Goal: Task Accomplishment & Management: Manage account settings

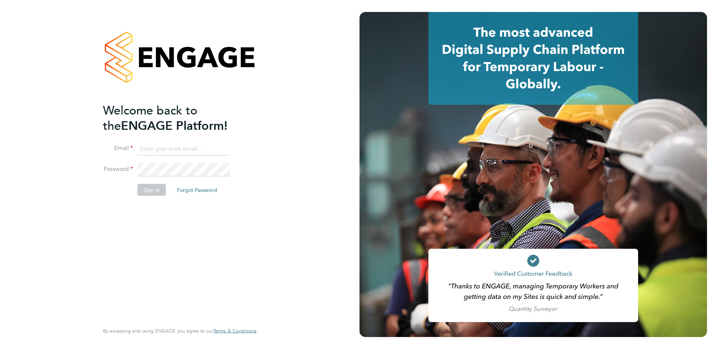
click at [177, 147] on input at bounding box center [183, 148] width 92 height 13
type input "supportuser4@engagetech.com"
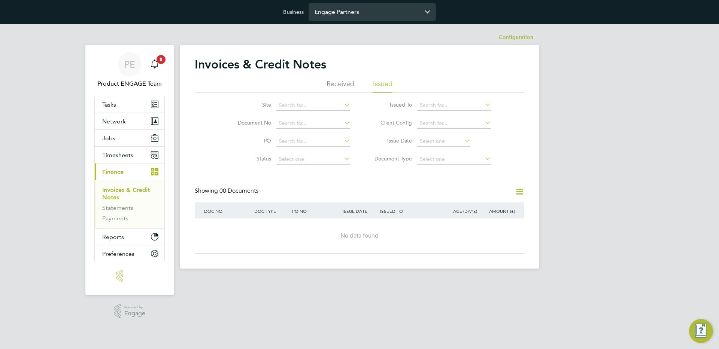
click at [334, 11] on input "Engage Partners" at bounding box center [371, 12] width 127 height 18
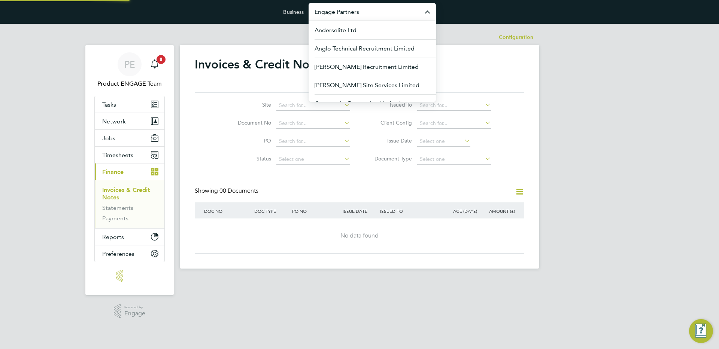
click at [334, 11] on input "Engage Partners" at bounding box center [371, 12] width 127 height 18
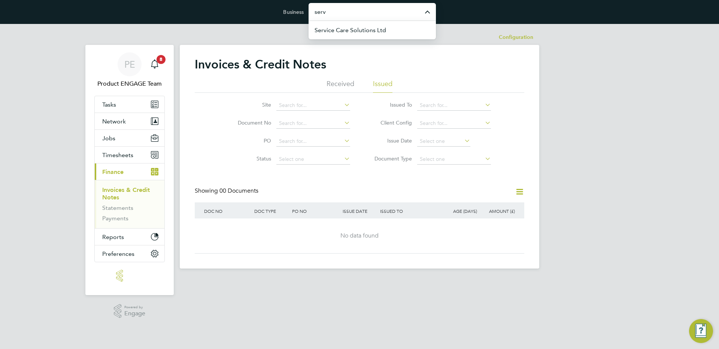
click at [326, 11] on input "serv" at bounding box center [371, 12] width 127 height 18
click at [365, 28] on span "Ganymede Solutions Limited" at bounding box center [353, 30] width 79 height 9
type input "Ganymede Solutions Limited"
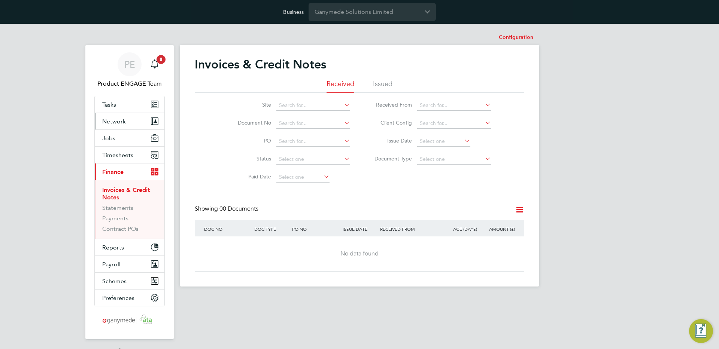
click at [118, 122] on span "Network" at bounding box center [114, 121] width 24 height 7
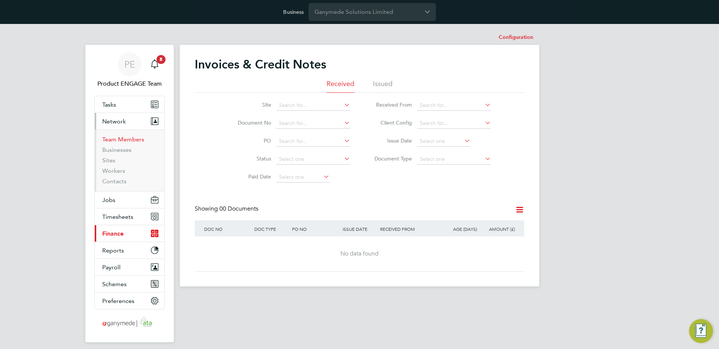
click at [132, 139] on link "Team Members" at bounding box center [123, 139] width 42 height 7
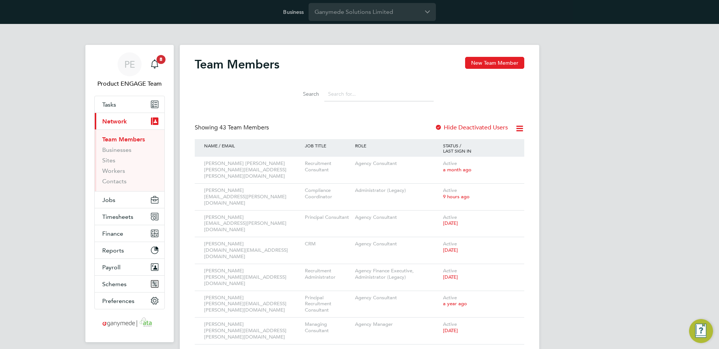
click at [353, 92] on input at bounding box center [378, 94] width 109 height 15
type input "acr"
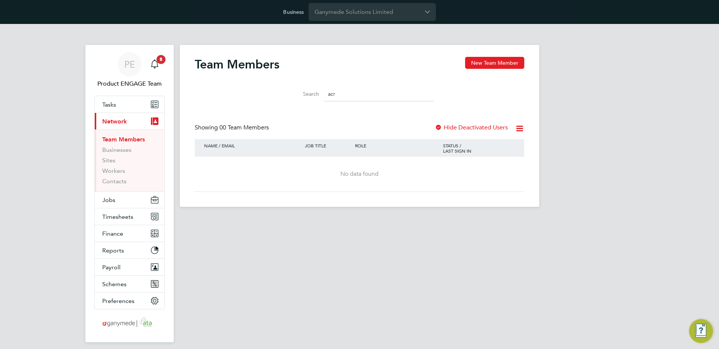
click at [359, 97] on input "acr" at bounding box center [378, 94] width 109 height 15
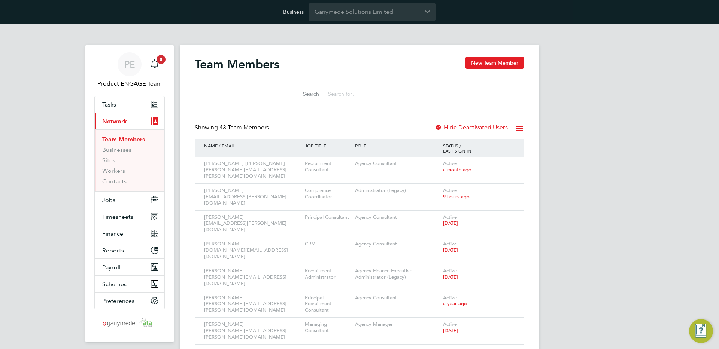
click at [111, 153] on li "Businesses" at bounding box center [130, 151] width 56 height 10
click at [117, 151] on link "Businesses" at bounding box center [116, 149] width 29 height 7
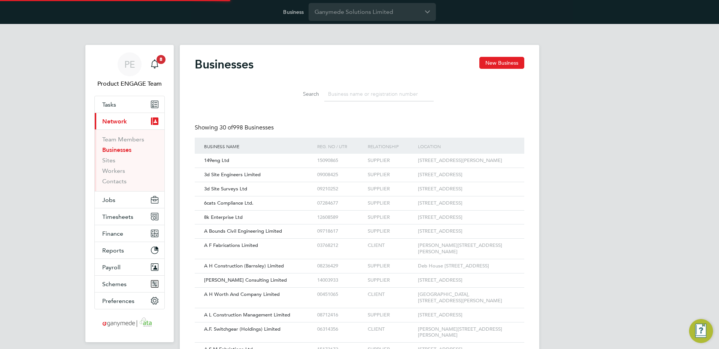
click at [345, 100] on input at bounding box center [378, 94] width 109 height 15
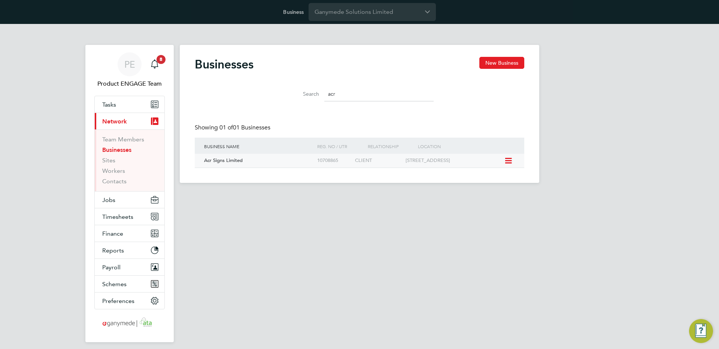
type input "acr"
click at [406, 160] on div "Charnwood House Harcourt Way Meridian Business Park Leicester LE19 1WP" at bounding box center [454, 161] width 101 height 14
click at [358, 161] on div "CLIENT" at bounding box center [378, 161] width 50 height 14
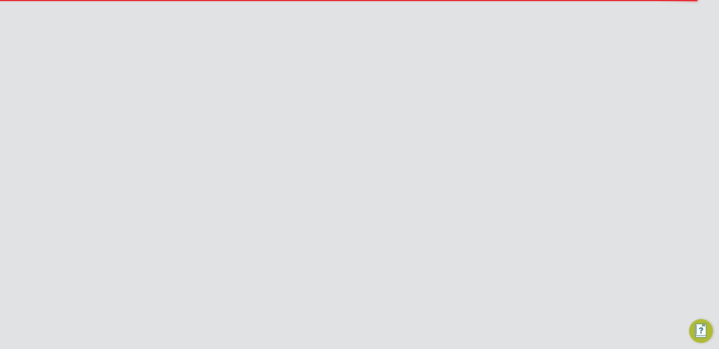
click at [493, 38] on link "Client Configurations" at bounding box center [508, 37] width 50 height 7
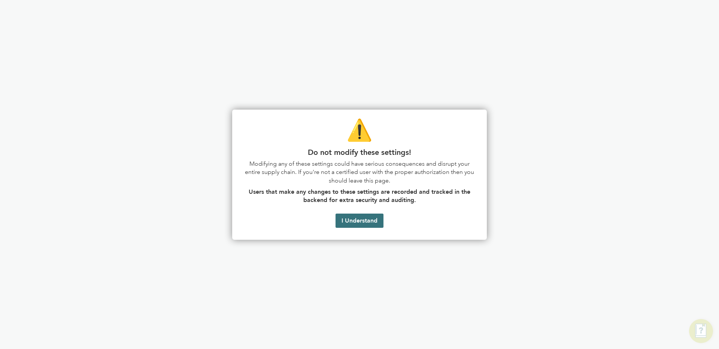
click at [351, 219] on button "I Understand" at bounding box center [359, 221] width 48 height 14
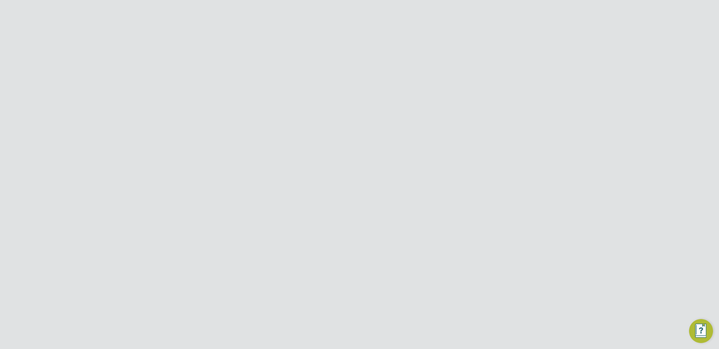
click at [116, 139] on link "Team Members" at bounding box center [123, 139] width 42 height 7
click at [469, 233] on div "Active 2 years ago" at bounding box center [479, 243] width 76 height 20
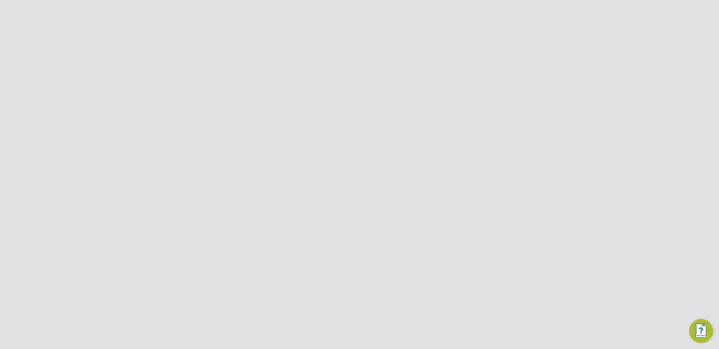
click at [445, 322] on li "Impersonate" at bounding box center [466, 322] width 90 height 10
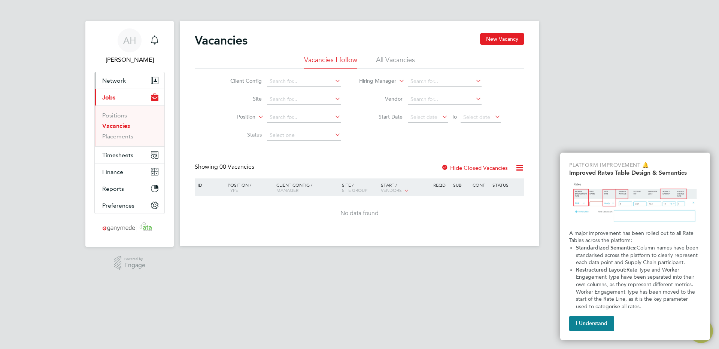
click at [107, 79] on span "Network" at bounding box center [114, 80] width 24 height 7
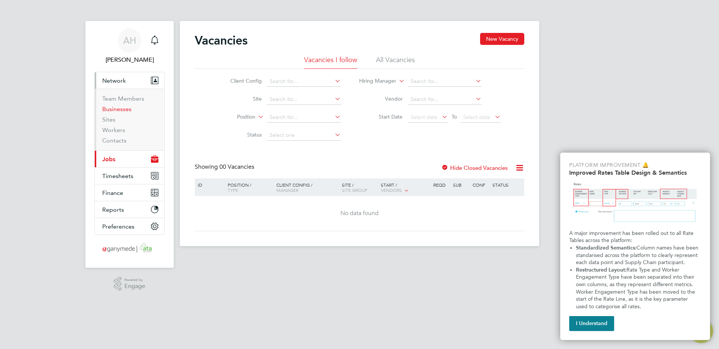
click at [118, 109] on link "Businesses" at bounding box center [116, 109] width 29 height 7
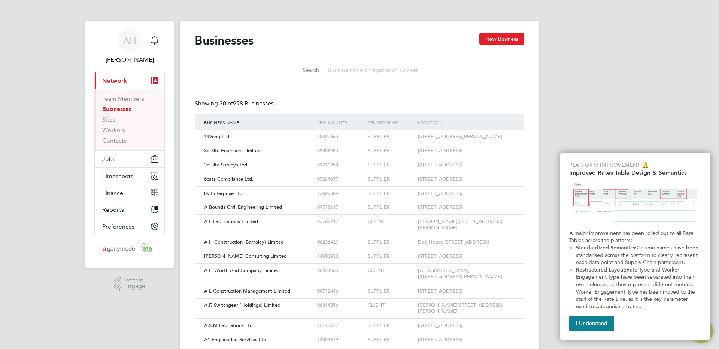
click at [360, 67] on input at bounding box center [378, 70] width 109 height 15
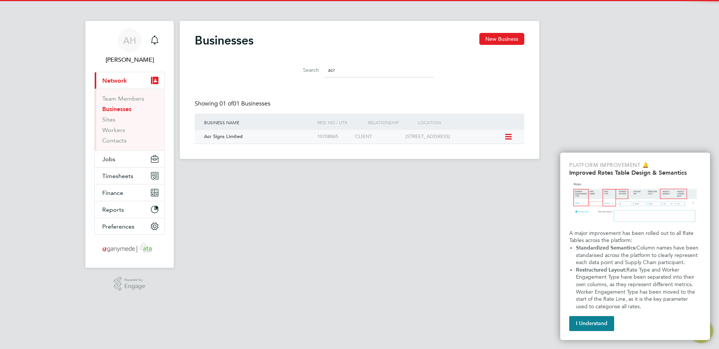
type input "acr"
click at [267, 140] on div "Acr Signs Limited" at bounding box center [258, 137] width 113 height 14
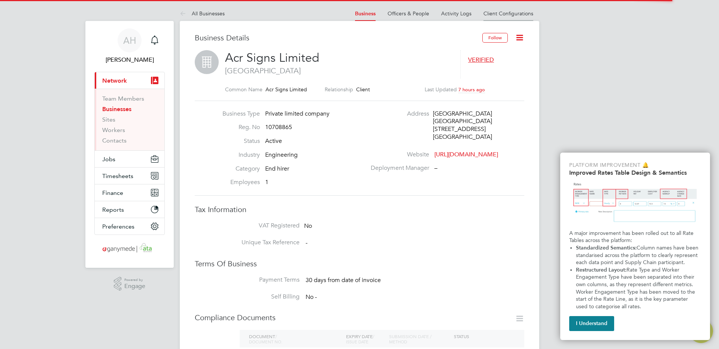
click at [509, 13] on link "Client Configurations" at bounding box center [508, 13] width 50 height 7
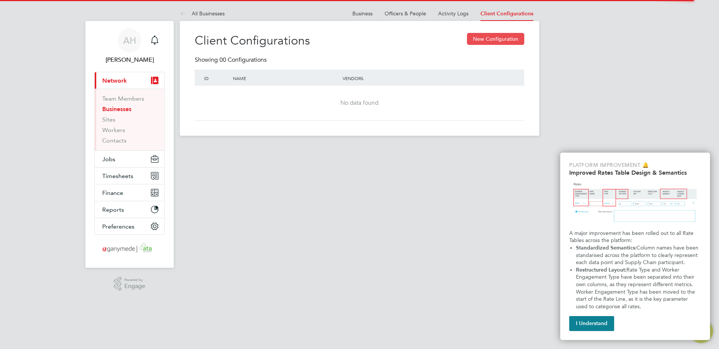
click at [500, 39] on button "New Configuration" at bounding box center [495, 39] width 57 height 12
type input "Letters & Digits"
type input "Automatically"
type input "No Limits"
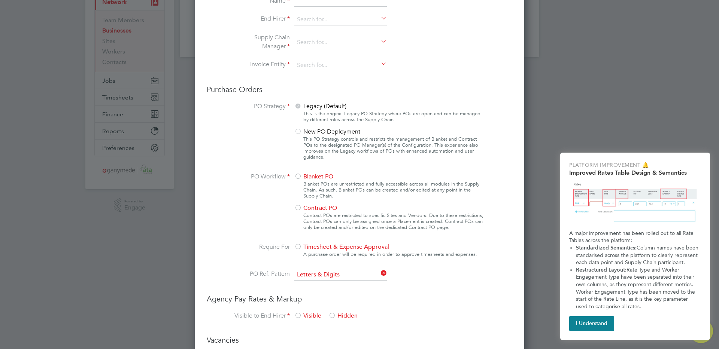
scroll to position [79, 0]
click at [299, 131] on div at bounding box center [297, 131] width 7 height 7
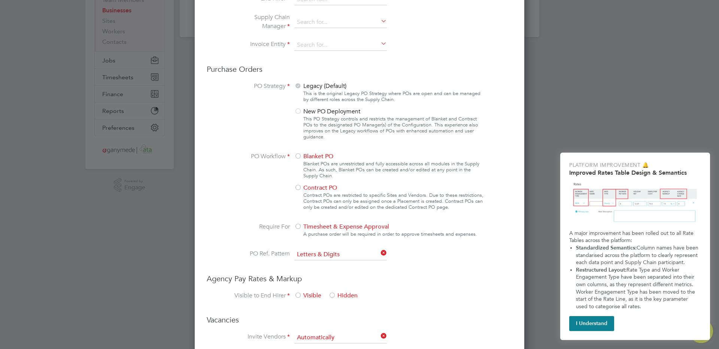
scroll to position [116, 0]
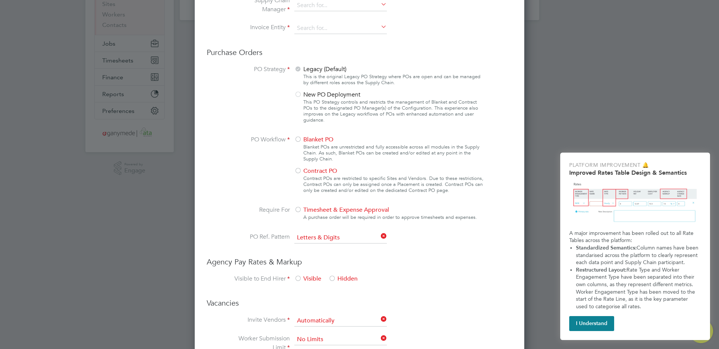
click at [300, 139] on div at bounding box center [297, 139] width 7 height 7
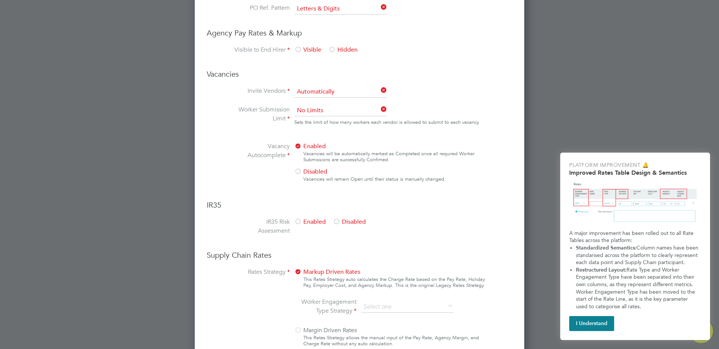
scroll to position [387, 0]
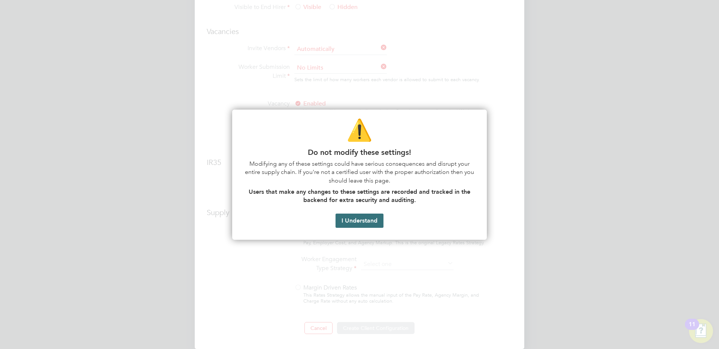
click at [359, 225] on button "I Understand" at bounding box center [359, 221] width 48 height 14
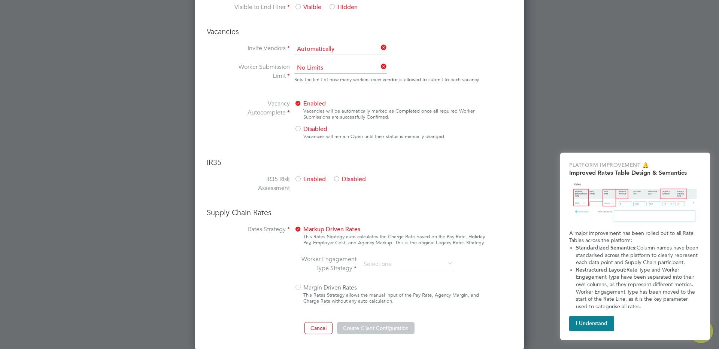
click at [348, 176] on span "Disabled" at bounding box center [349, 179] width 33 height 7
click at [401, 257] on li "Worker Engagement Type Strategy" at bounding box center [379, 264] width 158 height 19
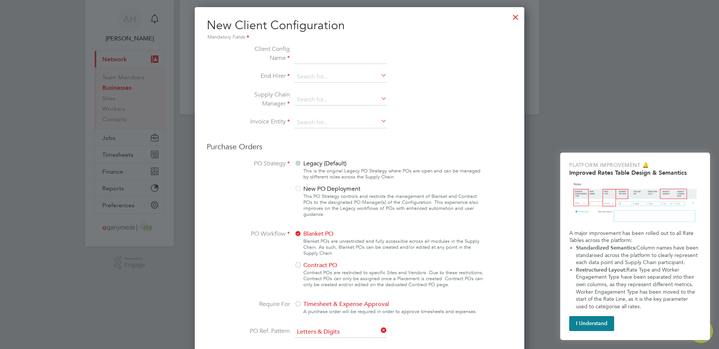
scroll to position [0, 0]
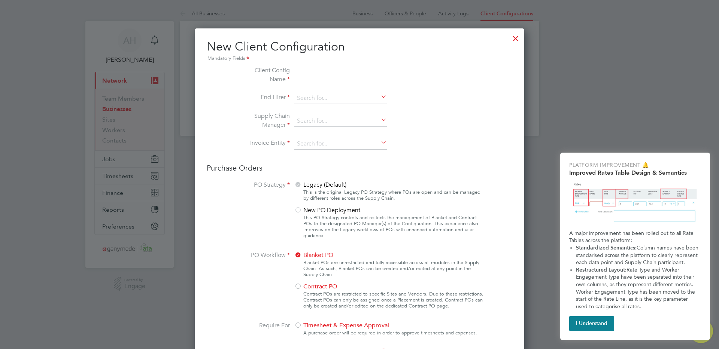
click at [514, 38] on div at bounding box center [515, 36] width 13 height 13
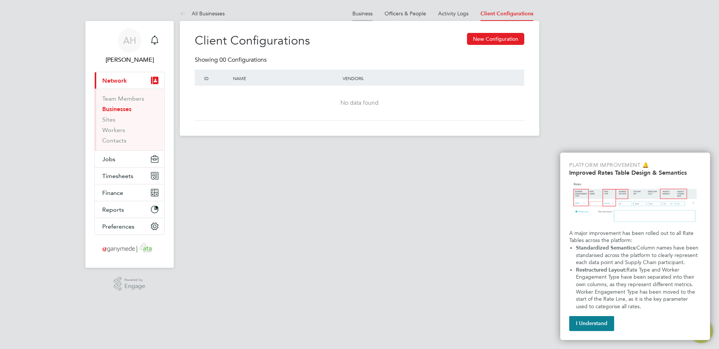
click at [362, 14] on link "Business" at bounding box center [362, 13] width 20 height 7
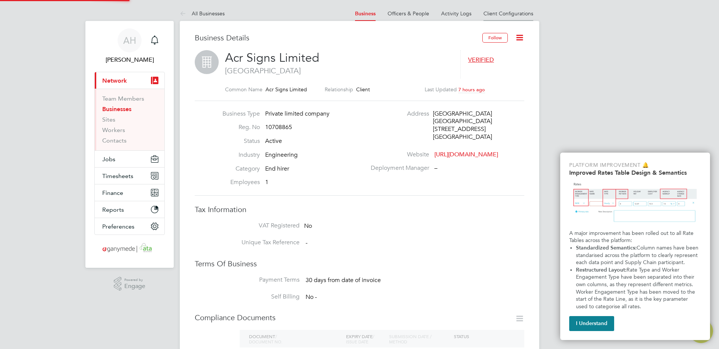
click at [502, 14] on link "Client Configurations" at bounding box center [508, 13] width 50 height 7
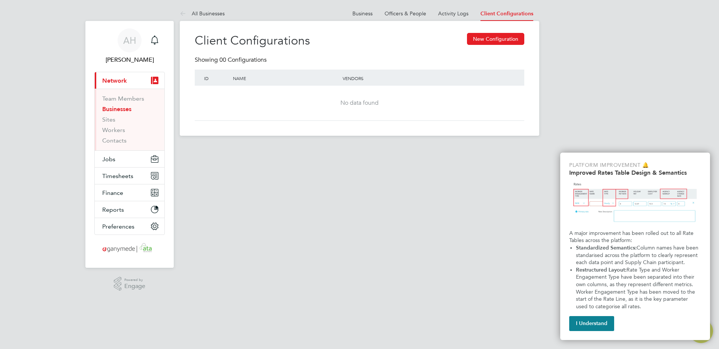
click at [234, 5] on app-barbie "All Businesses Business Officers & People Activity Logs Client Configurations B…" at bounding box center [359, 68] width 359 height 136
click at [212, 9] on li "All Businesses" at bounding box center [202, 13] width 45 height 15
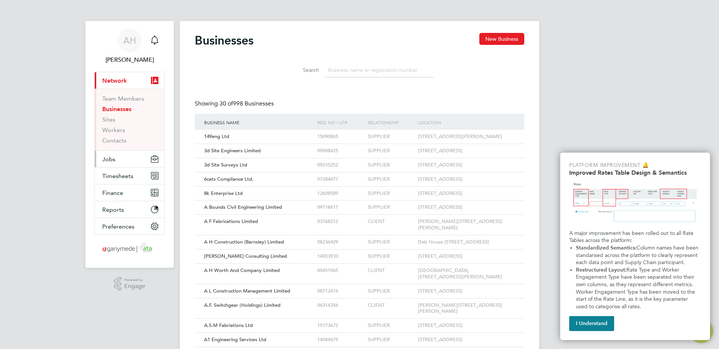
click at [122, 153] on button "Jobs" at bounding box center [130, 159] width 70 height 16
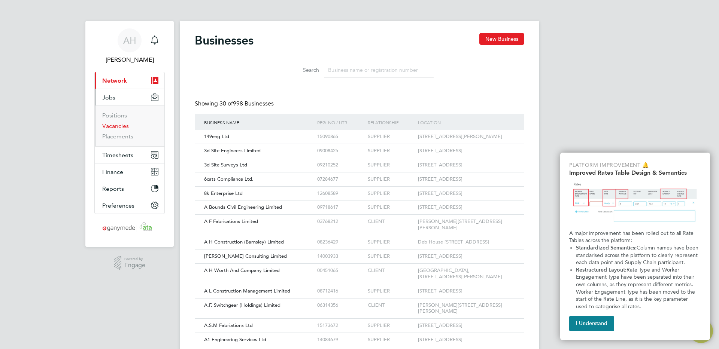
click at [114, 124] on link "Vacancies" at bounding box center [115, 125] width 27 height 7
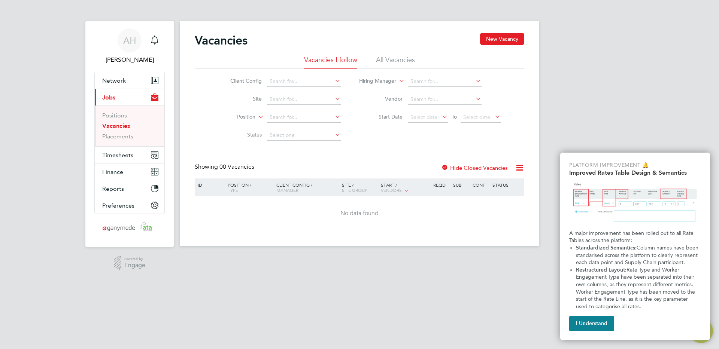
click at [382, 61] on li "All Vacancies" at bounding box center [395, 61] width 39 height 13
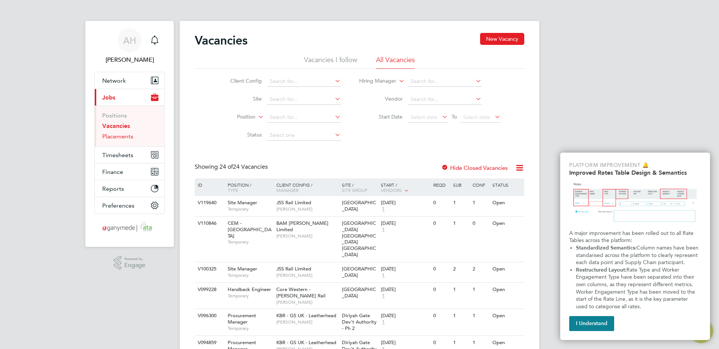
click at [119, 135] on link "Placements" at bounding box center [117, 136] width 31 height 7
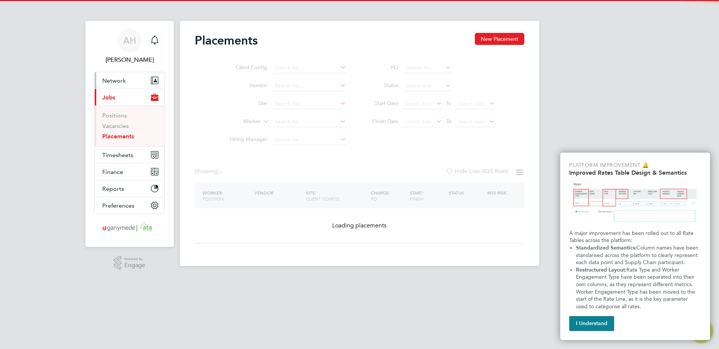
click at [124, 75] on button "Network" at bounding box center [130, 80] width 70 height 16
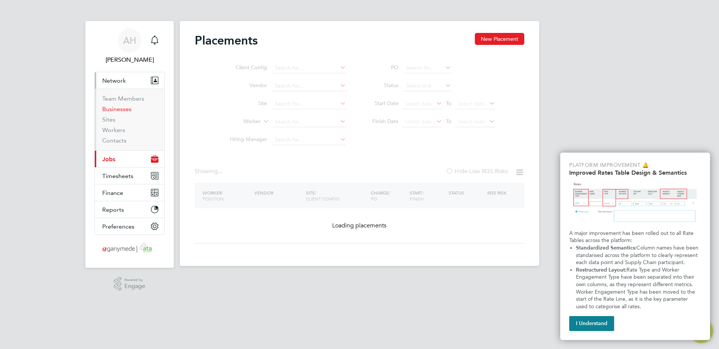
click at [116, 106] on link "Businesses" at bounding box center [116, 109] width 29 height 7
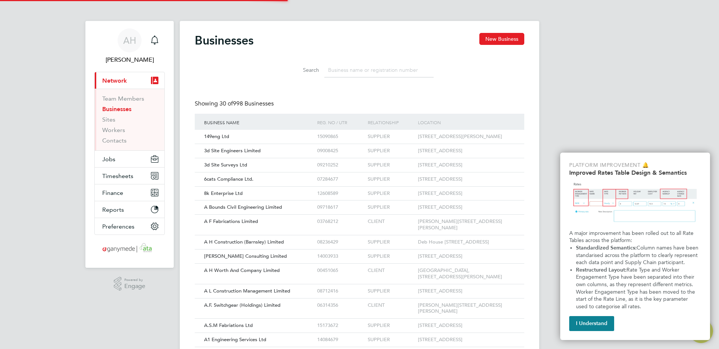
click at [323, 70] on div "Search" at bounding box center [359, 70] width 148 height 15
click at [328, 69] on input at bounding box center [378, 70] width 109 height 15
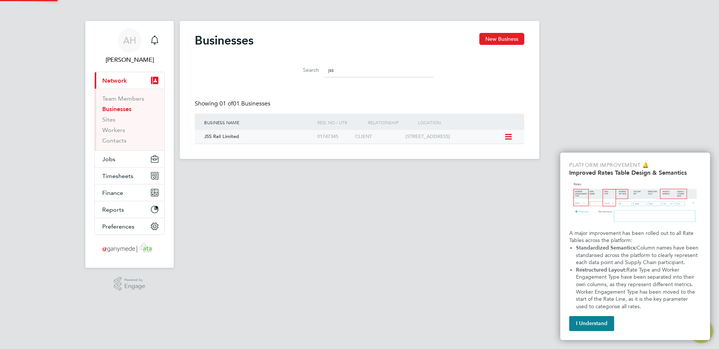
type input "jss"
click at [288, 135] on div "JSS Rail Limited" at bounding box center [258, 137] width 113 height 14
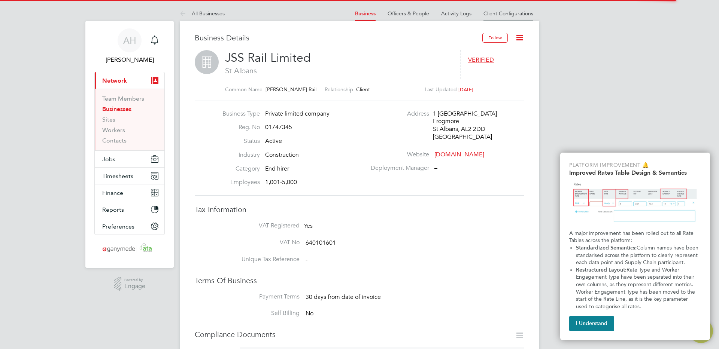
click at [510, 12] on link "Client Configurations" at bounding box center [508, 13] width 50 height 7
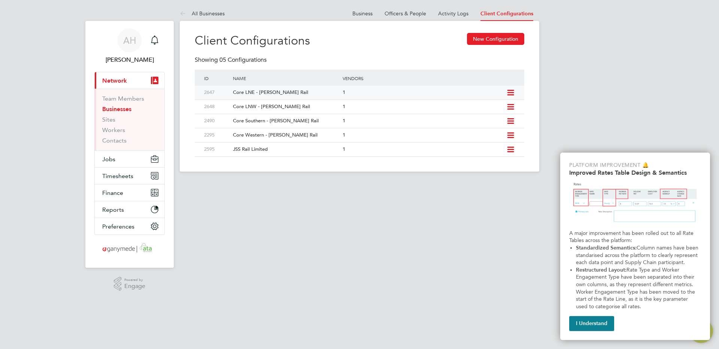
click at [512, 92] on icon at bounding box center [510, 93] width 9 height 6
click at [472, 109] on li "Edit Client Configuration" at bounding box center [476, 109] width 75 height 10
type input "Core LNE - [PERSON_NAME] Rail"
type input "Ganymede Solutions Limited"
type input "Any Text"
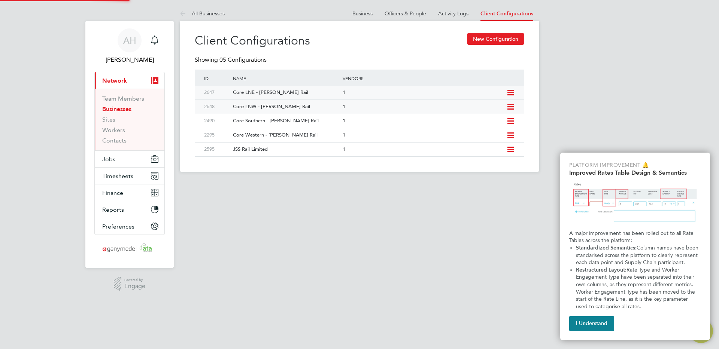
type input "Manually"
type input "No Limits"
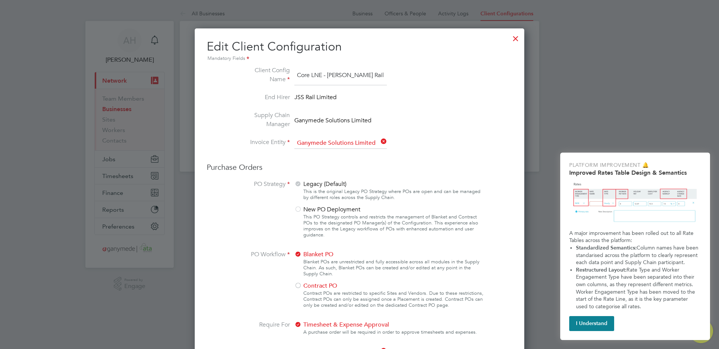
click at [514, 38] on div at bounding box center [515, 36] width 13 height 13
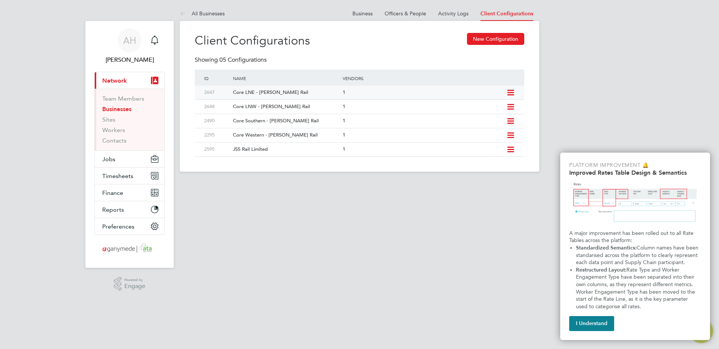
click at [510, 93] on icon at bounding box center [510, 93] width 9 height 6
click at [486, 105] on li "Edit Client Configuration" at bounding box center [476, 109] width 75 height 10
type input "Core LNE - [PERSON_NAME] Rail"
type input "Ganymede Solutions Limited"
type input "Any Text"
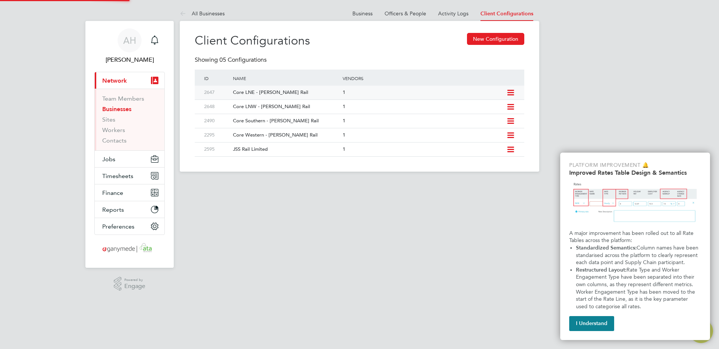
type input "Manually"
type input "No Limits"
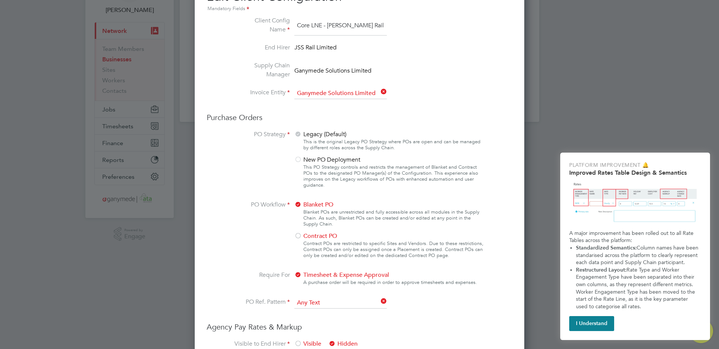
scroll to position [43, 0]
